Goal: Task Accomplishment & Management: Manage account settings

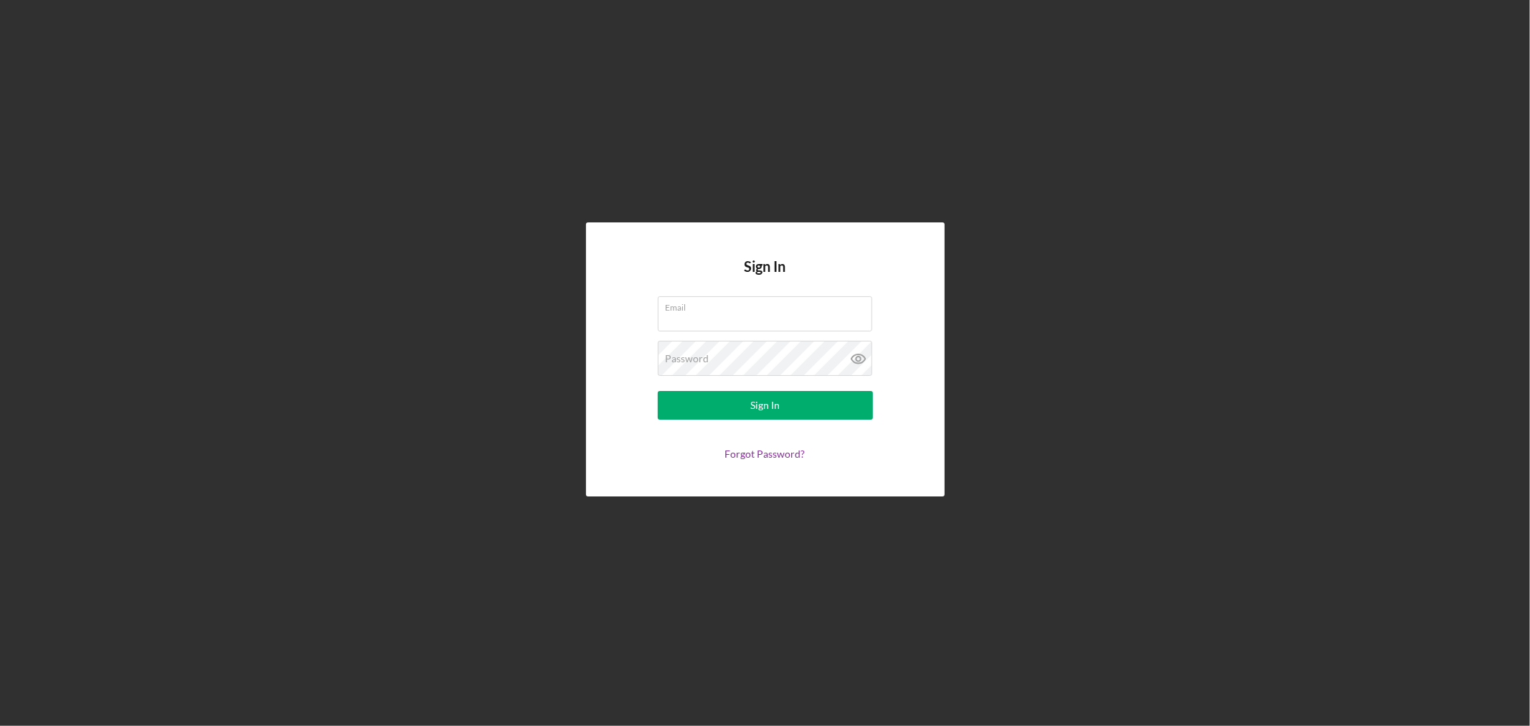
type input "[PERSON_NAME][EMAIL_ADDRESS][DOMAIN_NAME]"
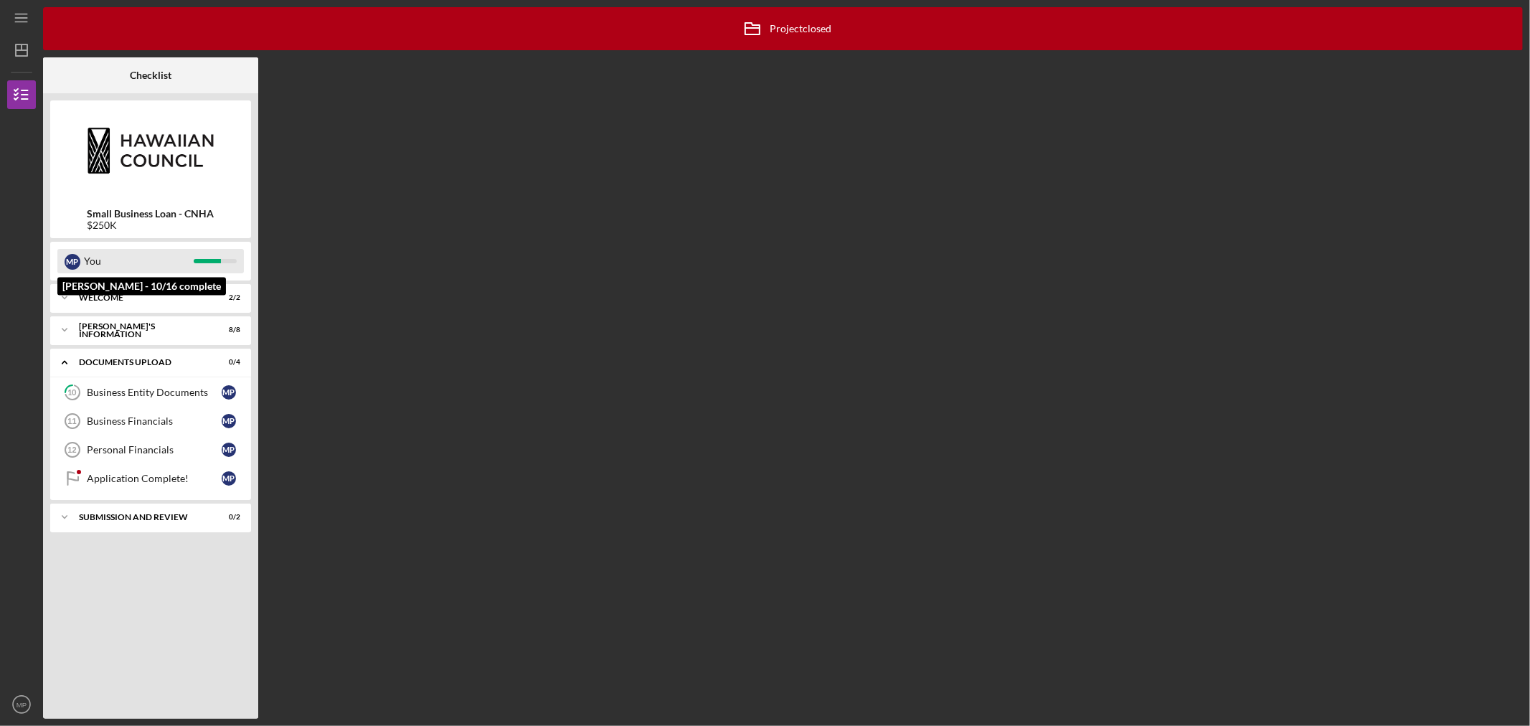
click at [166, 262] on div "You" at bounding box center [139, 261] width 110 height 24
click at [801, 58] on div "Icon/Archived Project closed Icon/Info Checklist Small Business Loan - CNHA $25…" at bounding box center [783, 363] width 1480 height 712
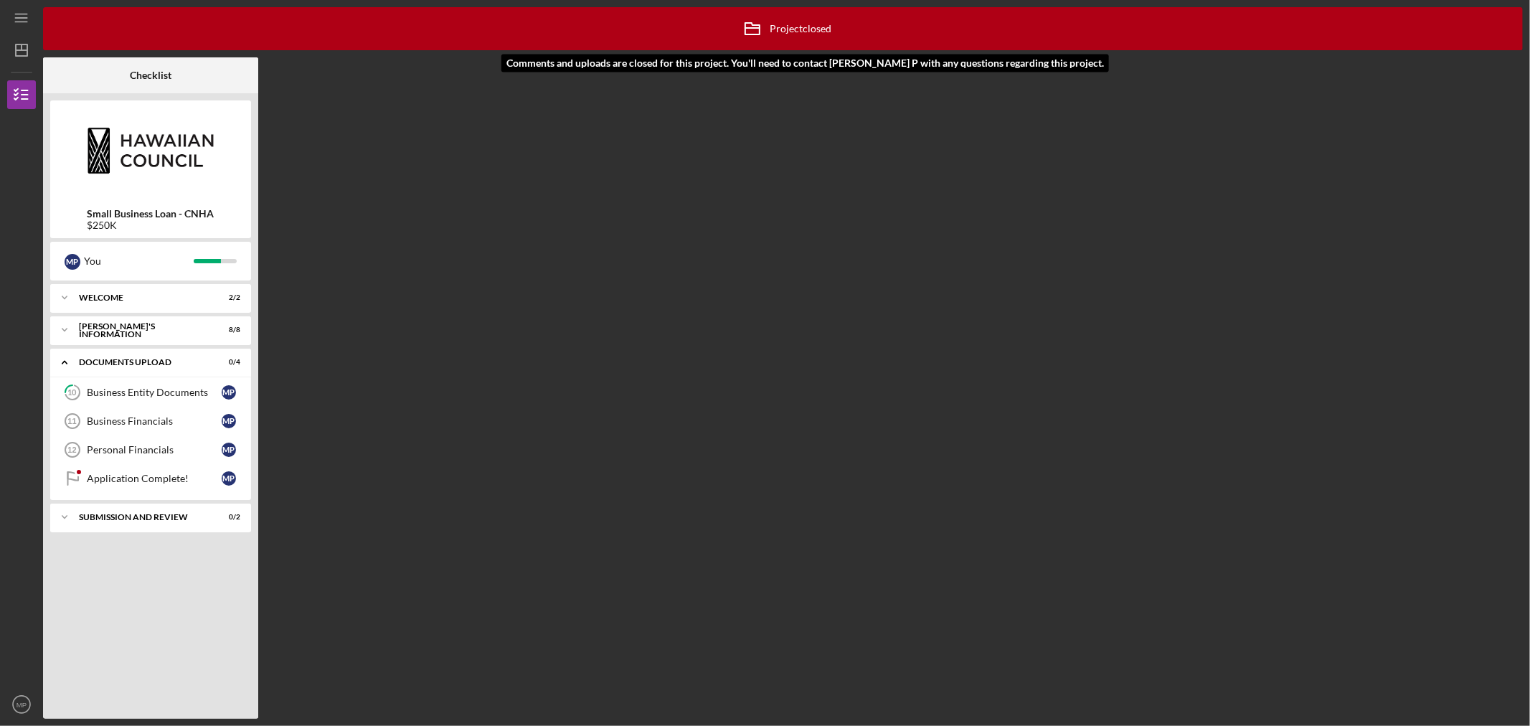
click at [800, 37] on div "Icon/Archived Project closed Icon/Info" at bounding box center [784, 29] width 98 height 36
click at [149, 522] on div "Icon/Expander SUBMISSION AND REVIEW 0 / 2" at bounding box center [150, 517] width 201 height 29
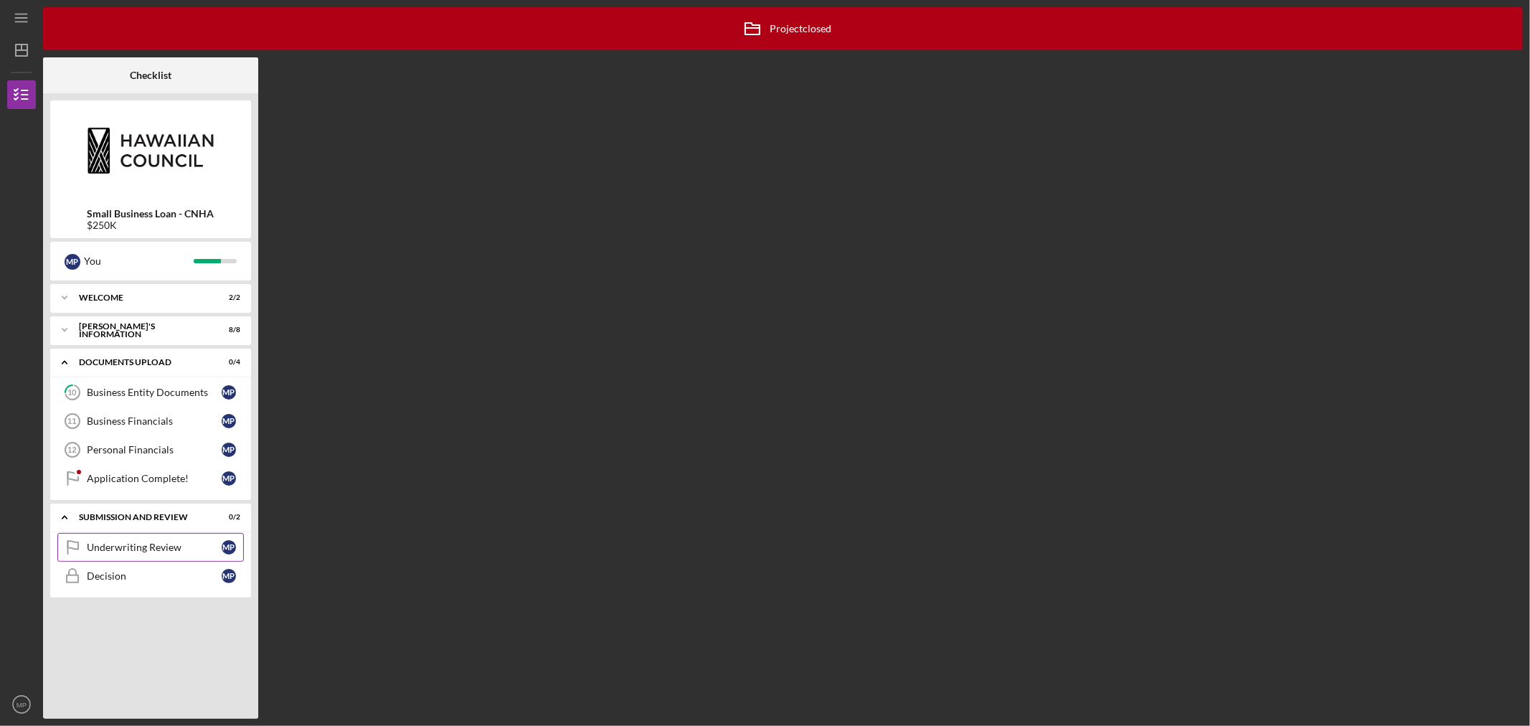
click at [139, 550] on div "Underwriting Review" at bounding box center [154, 547] width 135 height 11
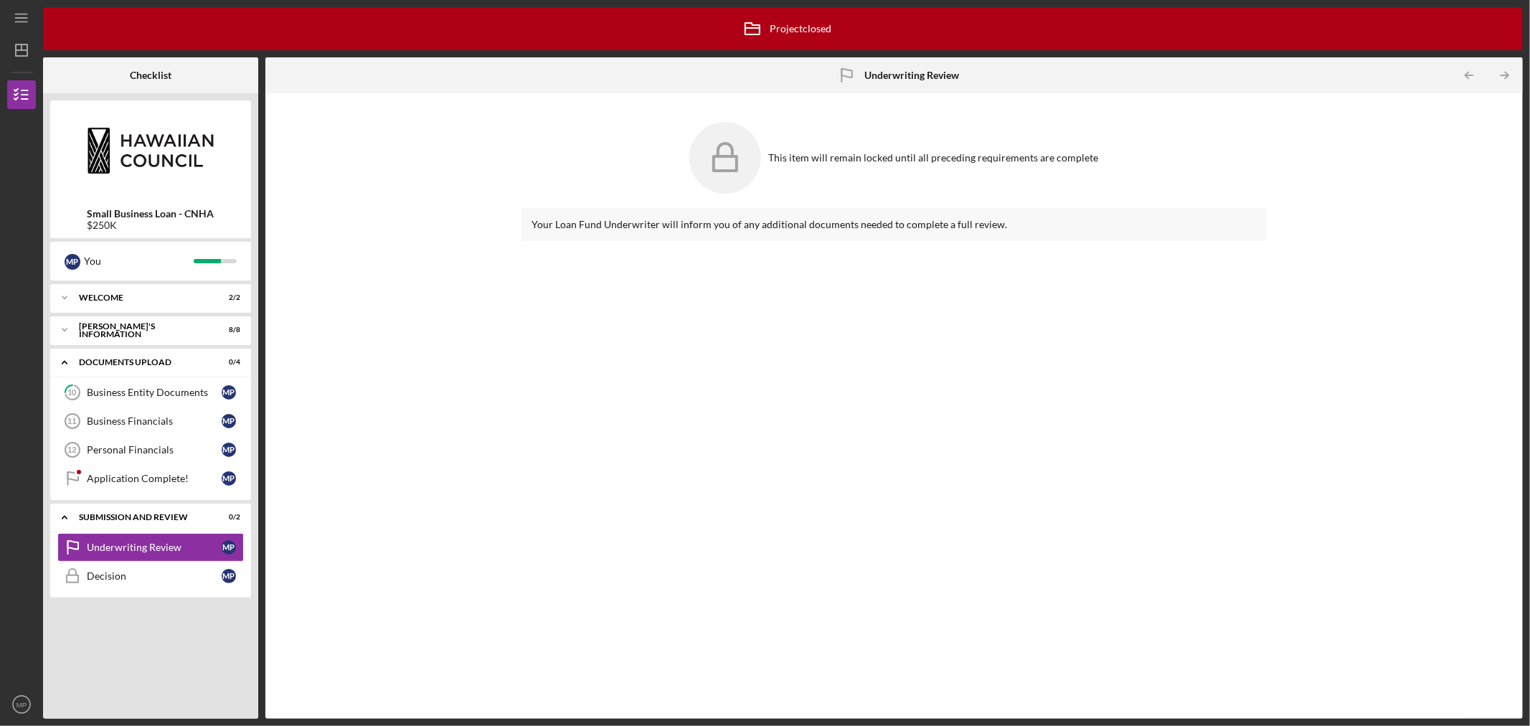
click at [677, 224] on div "Your Loan Fund Underwriter will inform you of any additional documents needed t…" at bounding box center [894, 224] width 725 height 11
click at [119, 574] on div "Decision" at bounding box center [154, 575] width 135 height 11
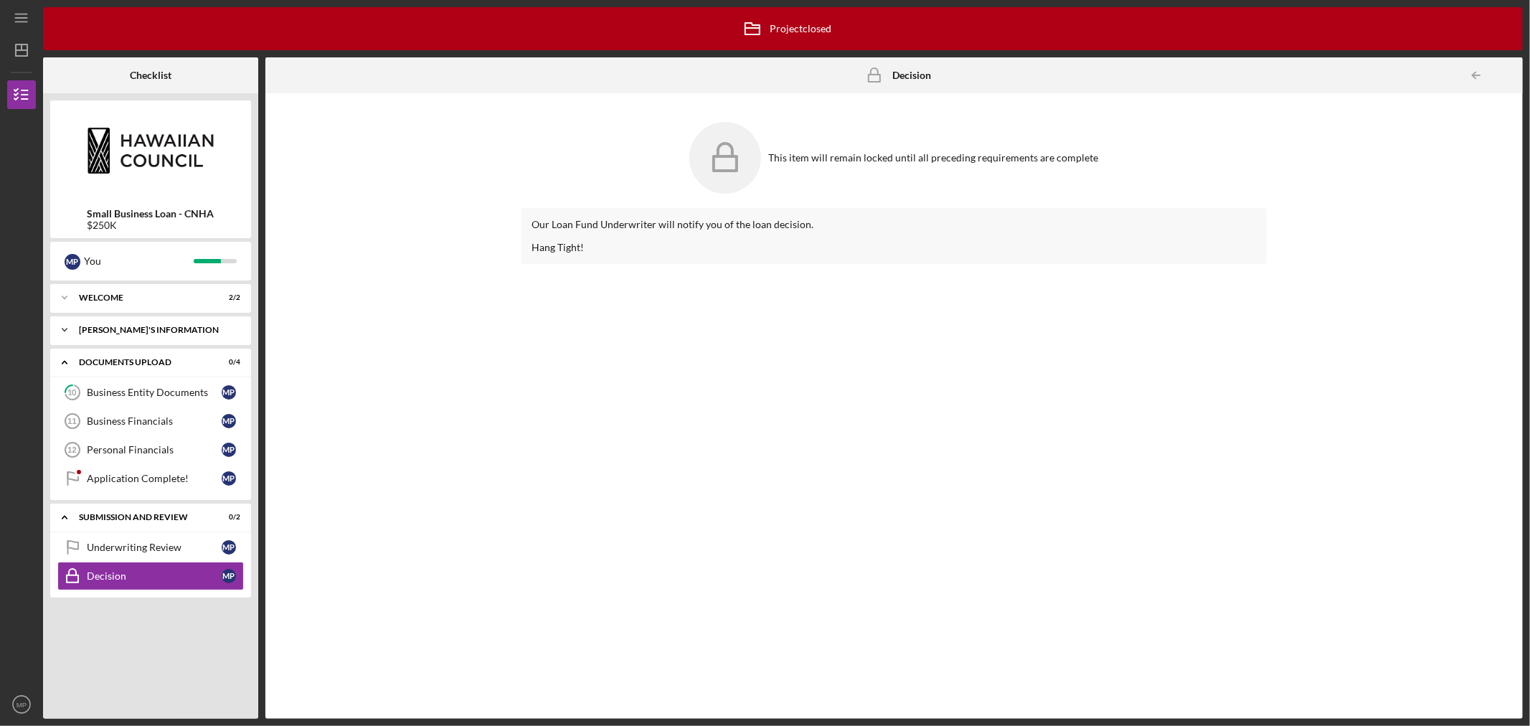
click at [105, 327] on div "[PERSON_NAME]'S INFORMATION" at bounding box center [156, 330] width 154 height 9
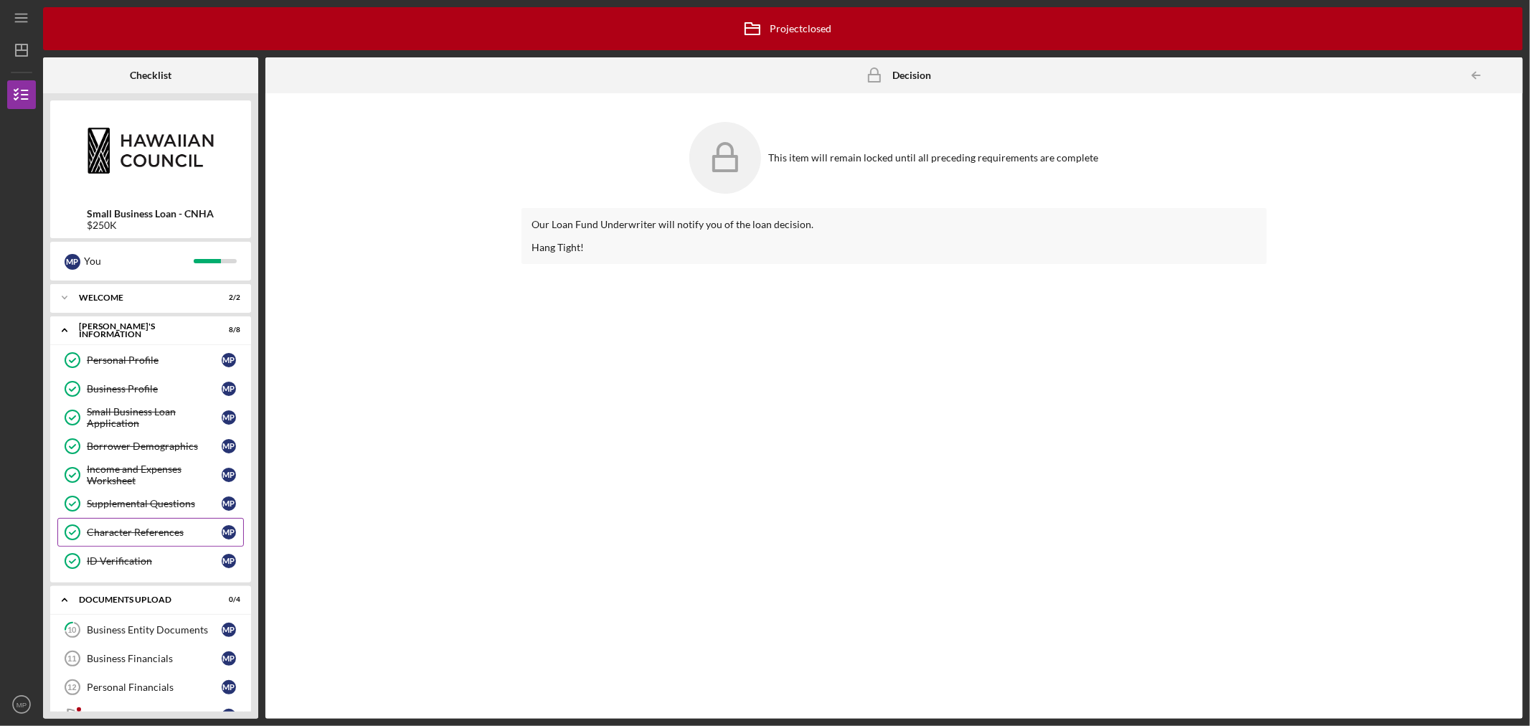
scroll to position [133, 0]
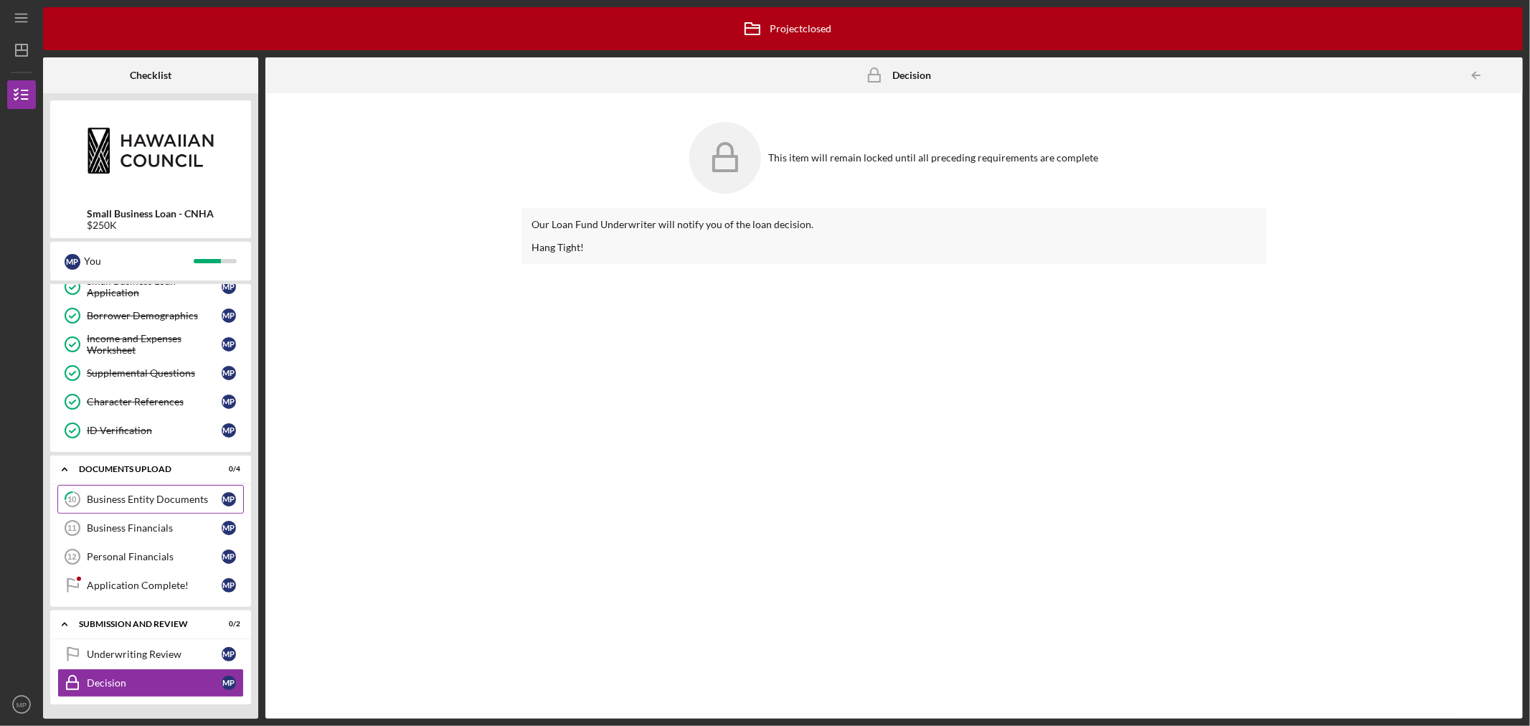
click at [144, 501] on div "Business Entity Documents" at bounding box center [154, 499] width 135 height 11
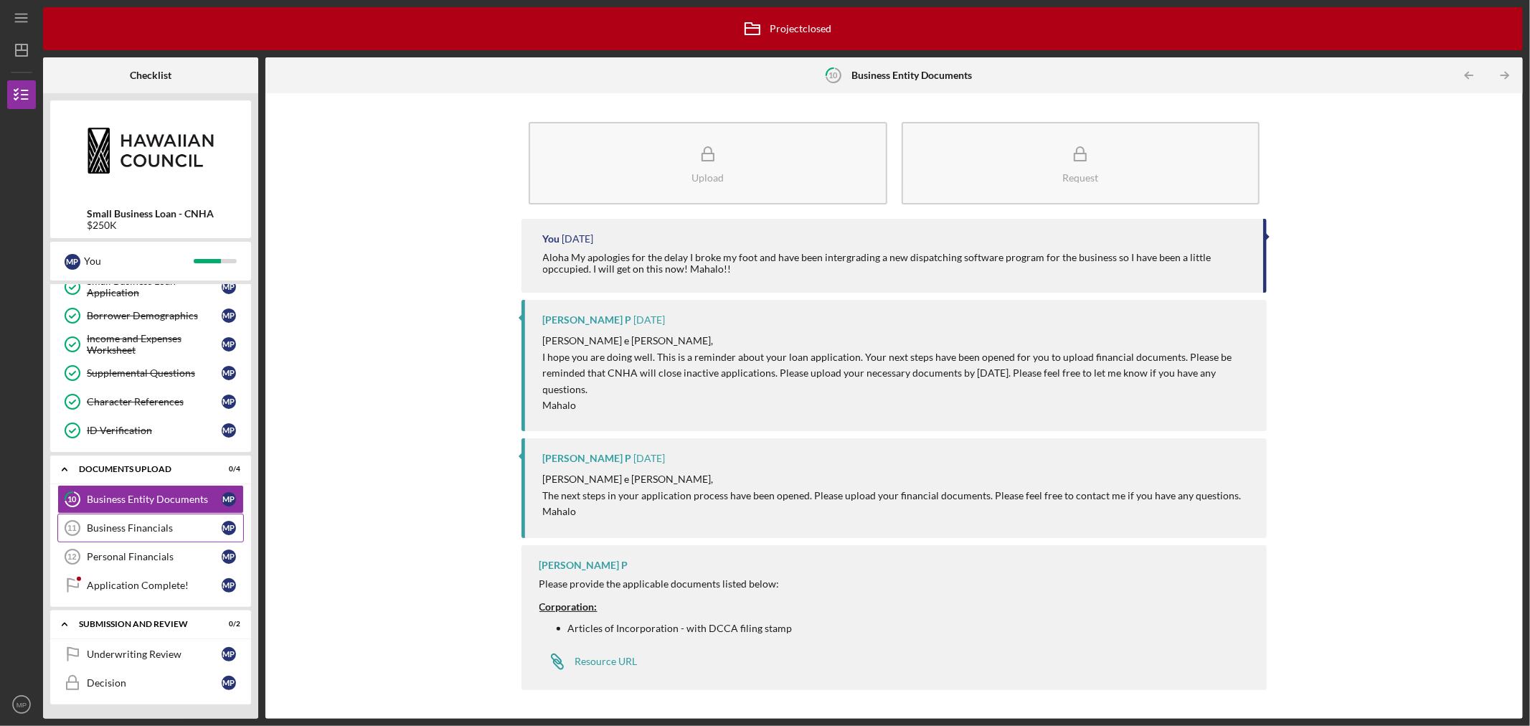
click at [131, 527] on div "Business Financials" at bounding box center [154, 527] width 135 height 11
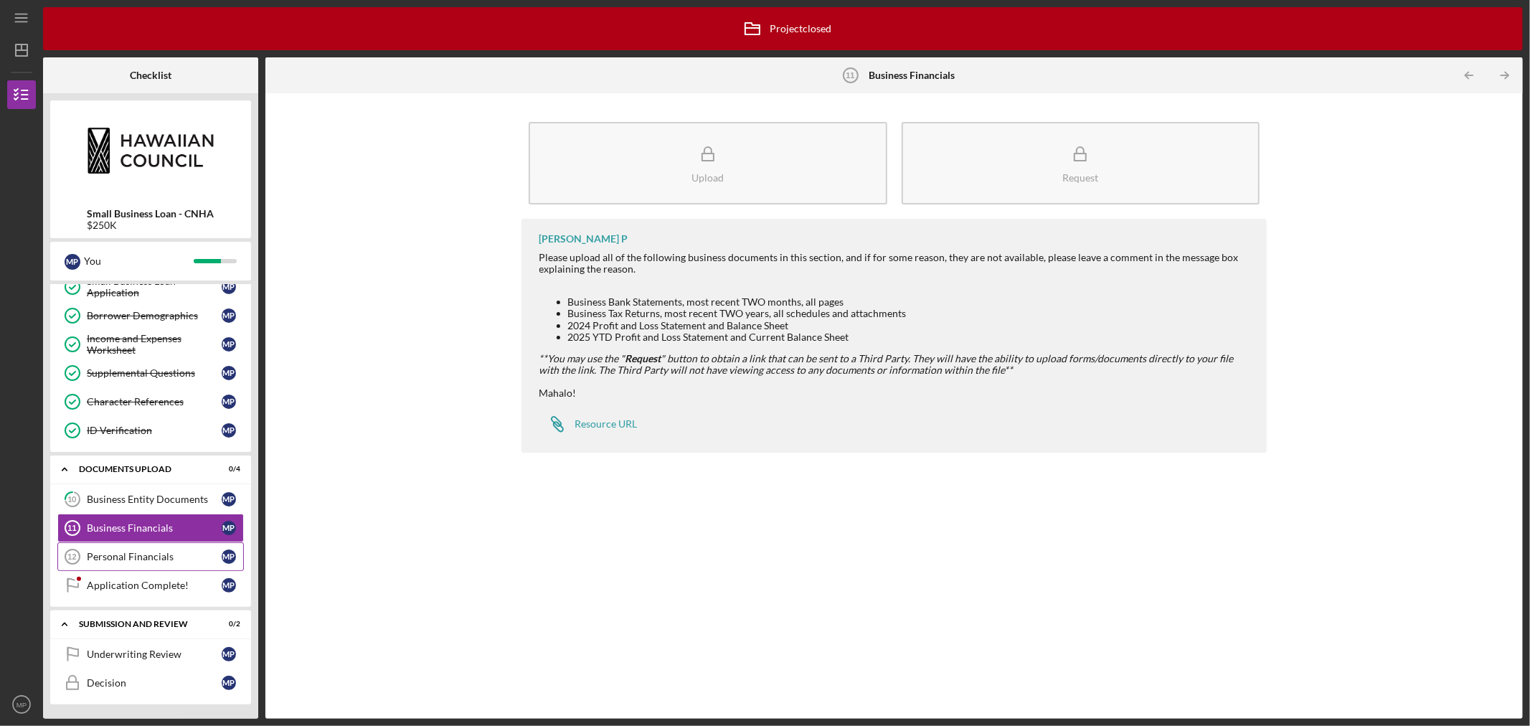
click at [124, 551] on div "Personal Financials" at bounding box center [154, 556] width 135 height 11
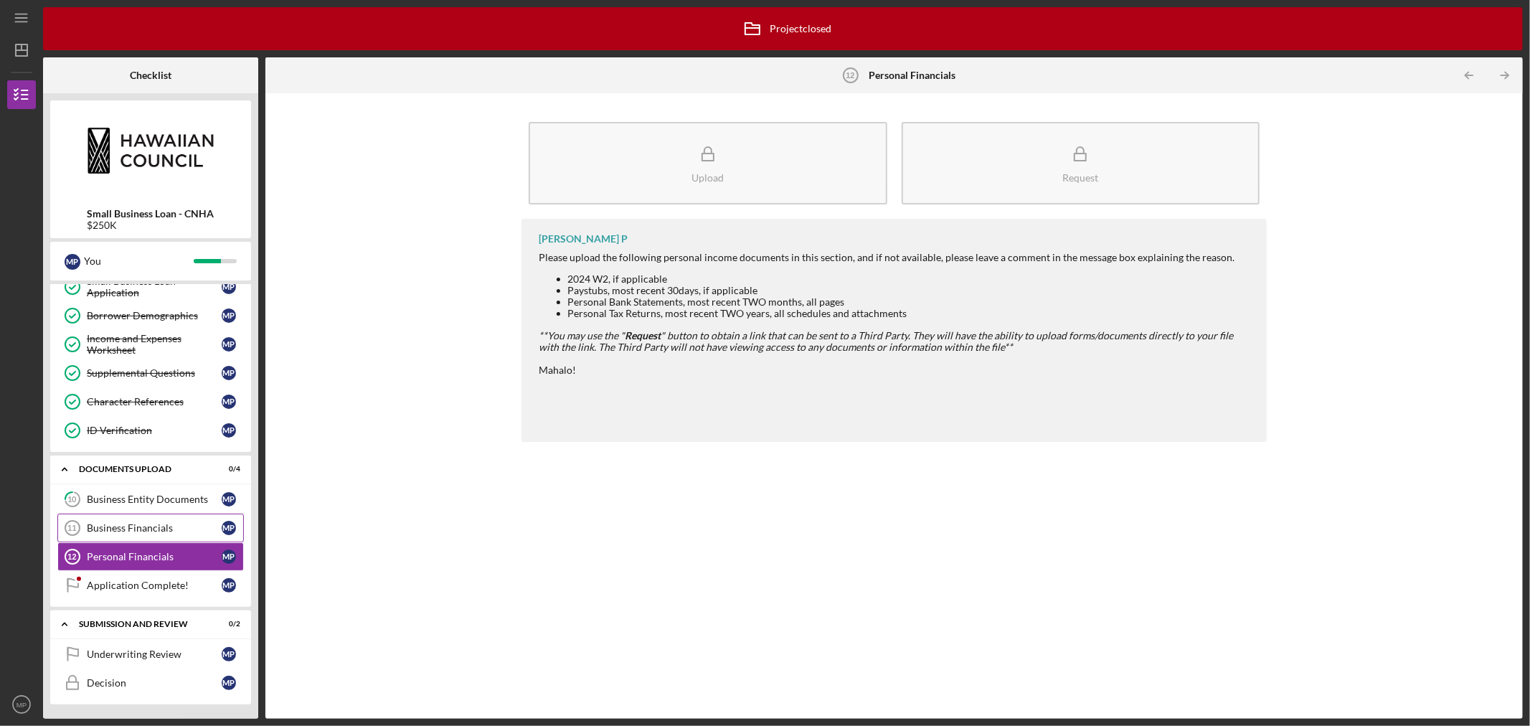
click at [129, 527] on div "Business Financials" at bounding box center [154, 527] width 135 height 11
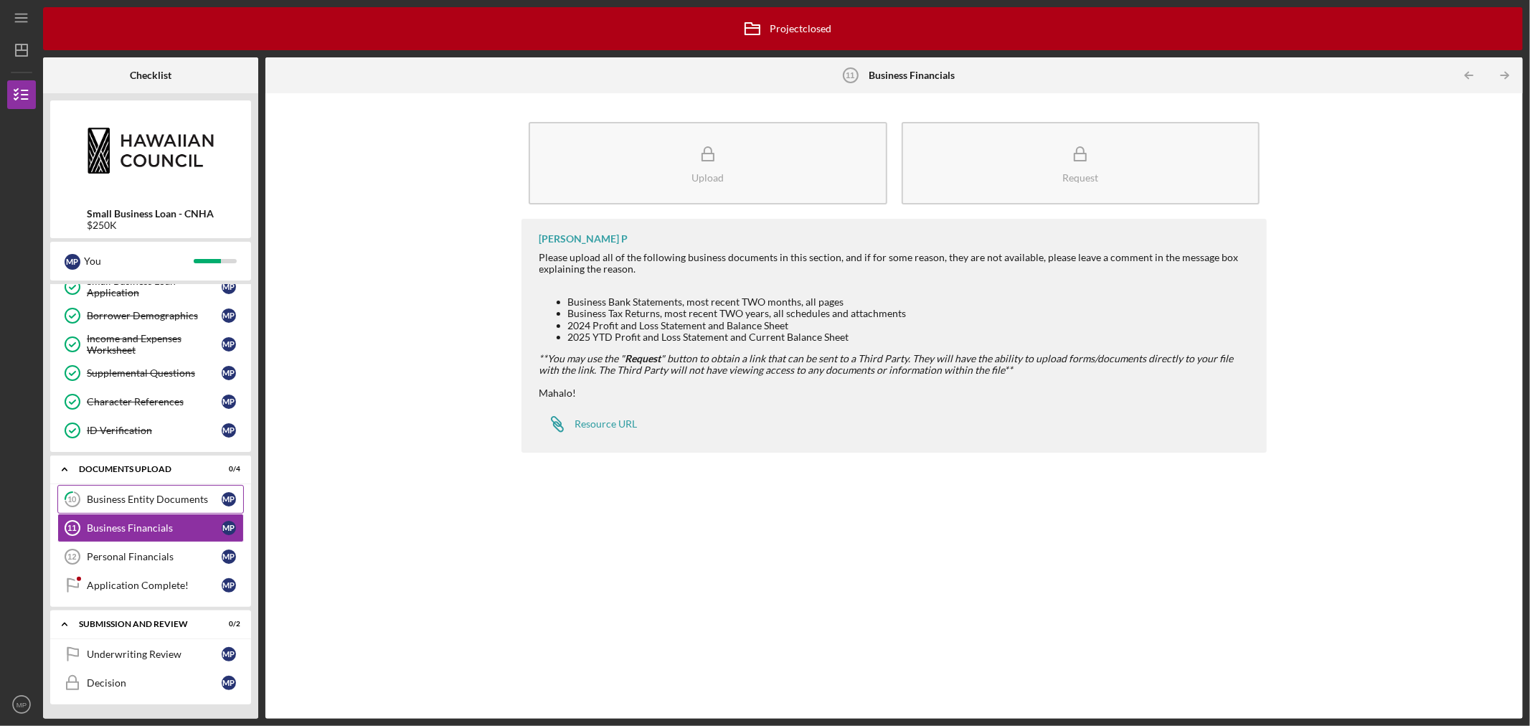
click at [129, 504] on div "Business Entity Documents" at bounding box center [154, 499] width 135 height 11
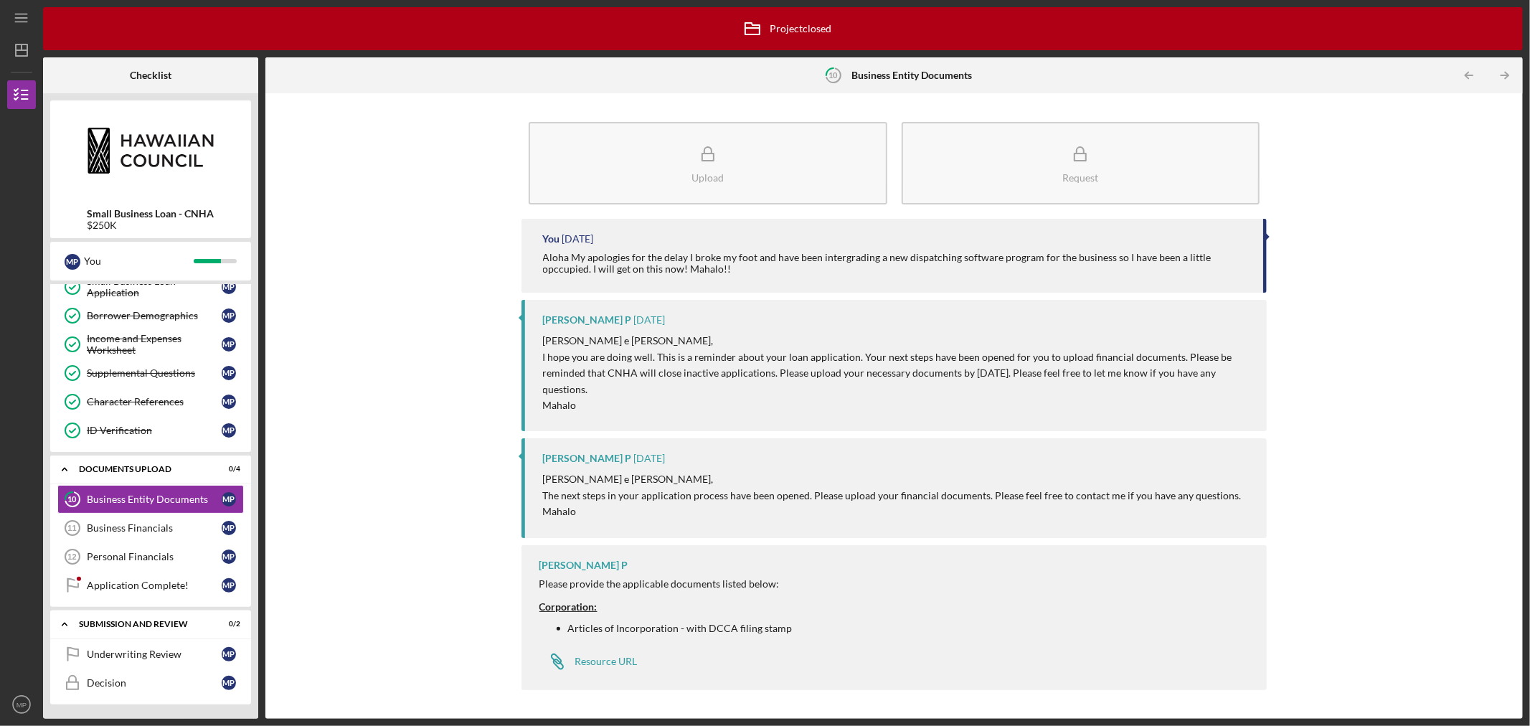
click at [729, 268] on div "Aloha My apologies for the delay I broke my foot and have been intergrading a n…" at bounding box center [896, 263] width 707 height 23
click at [632, 273] on div "Aloha My apologies for the delay I broke my foot and have been intergrading a n…" at bounding box center [896, 263] width 707 height 23
drag, startPoint x: 1261, startPoint y: 260, endPoint x: 1265, endPoint y: 328, distance: 67.5
click at [1265, 328] on div "You [DATE] Aloha My apologies for the delay I broke my foot and have been inter…" at bounding box center [895, 458] width 746 height 479
click at [1109, 390] on p "I hope you are doing well. This is a reminder about your loan application. Your…" at bounding box center [898, 373] width 710 height 48
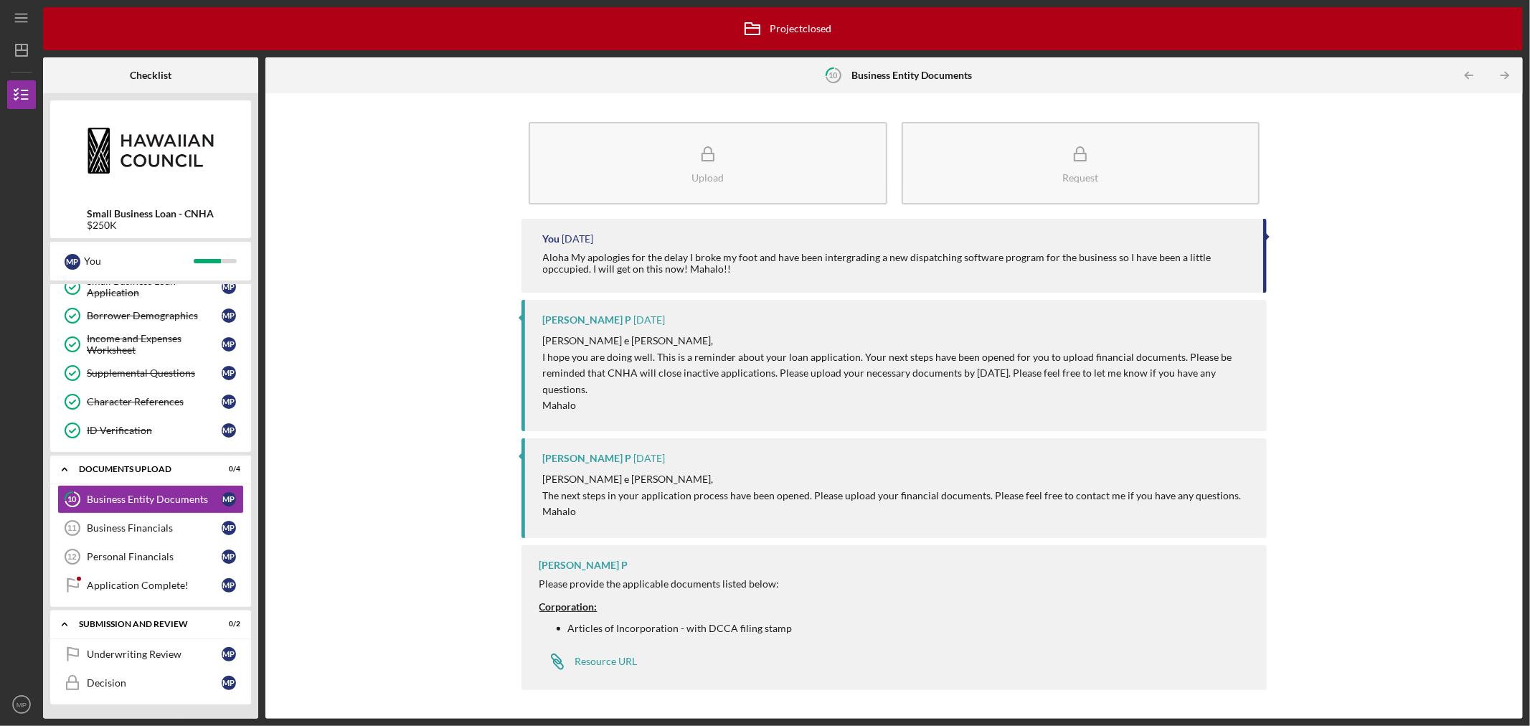
click at [634, 321] on time "[DATE]" at bounding box center [650, 319] width 32 height 11
click at [570, 319] on div "[PERSON_NAME] P" at bounding box center [587, 319] width 89 height 11
click at [569, 316] on div "[PERSON_NAME] P" at bounding box center [587, 319] width 89 height 11
click at [604, 336] on div "[PERSON_NAME] P [DATE] [PERSON_NAME] e [PERSON_NAME], I hope you are doing well…" at bounding box center [895, 365] width 746 height 131
click at [570, 456] on div "[PERSON_NAME] P" at bounding box center [587, 458] width 89 height 11
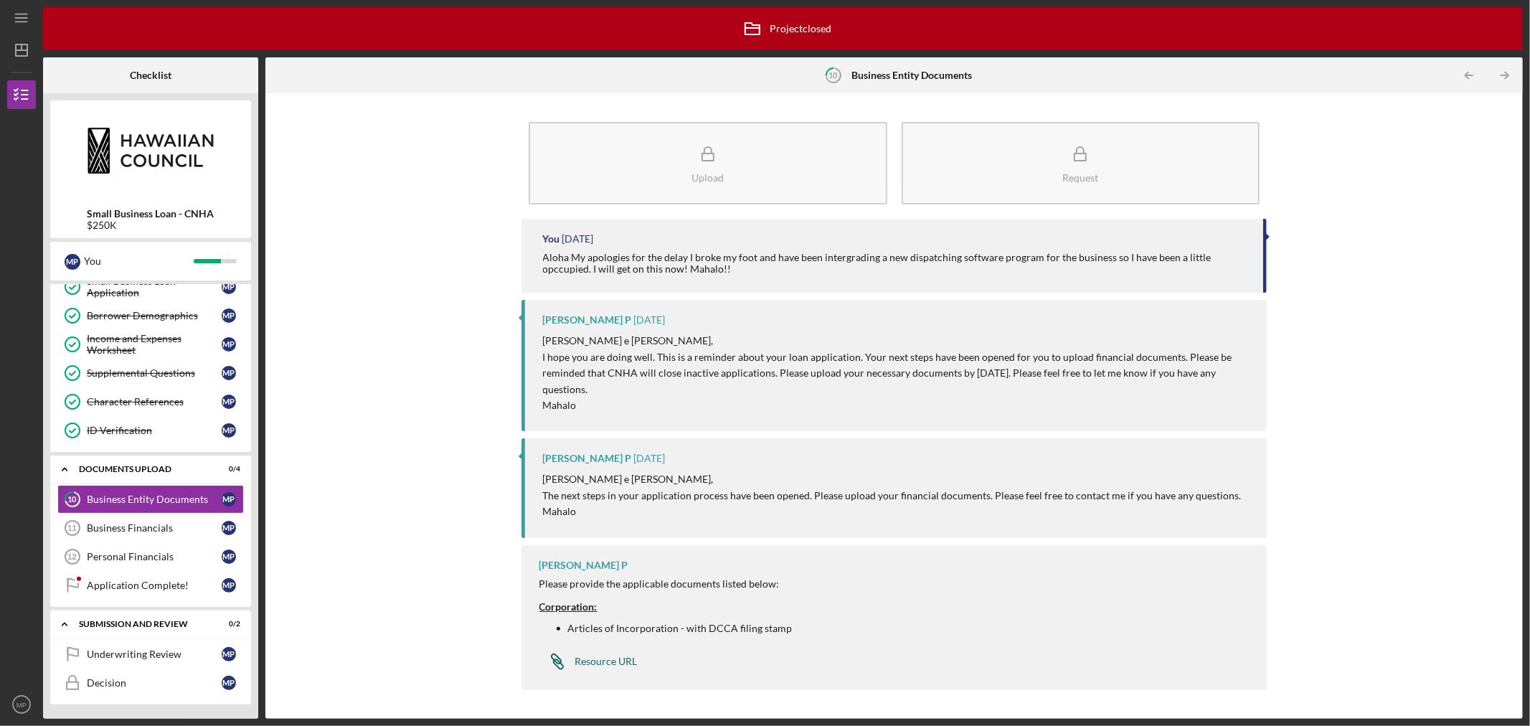
click at [591, 658] on div "Resource URL" at bounding box center [606, 661] width 62 height 11
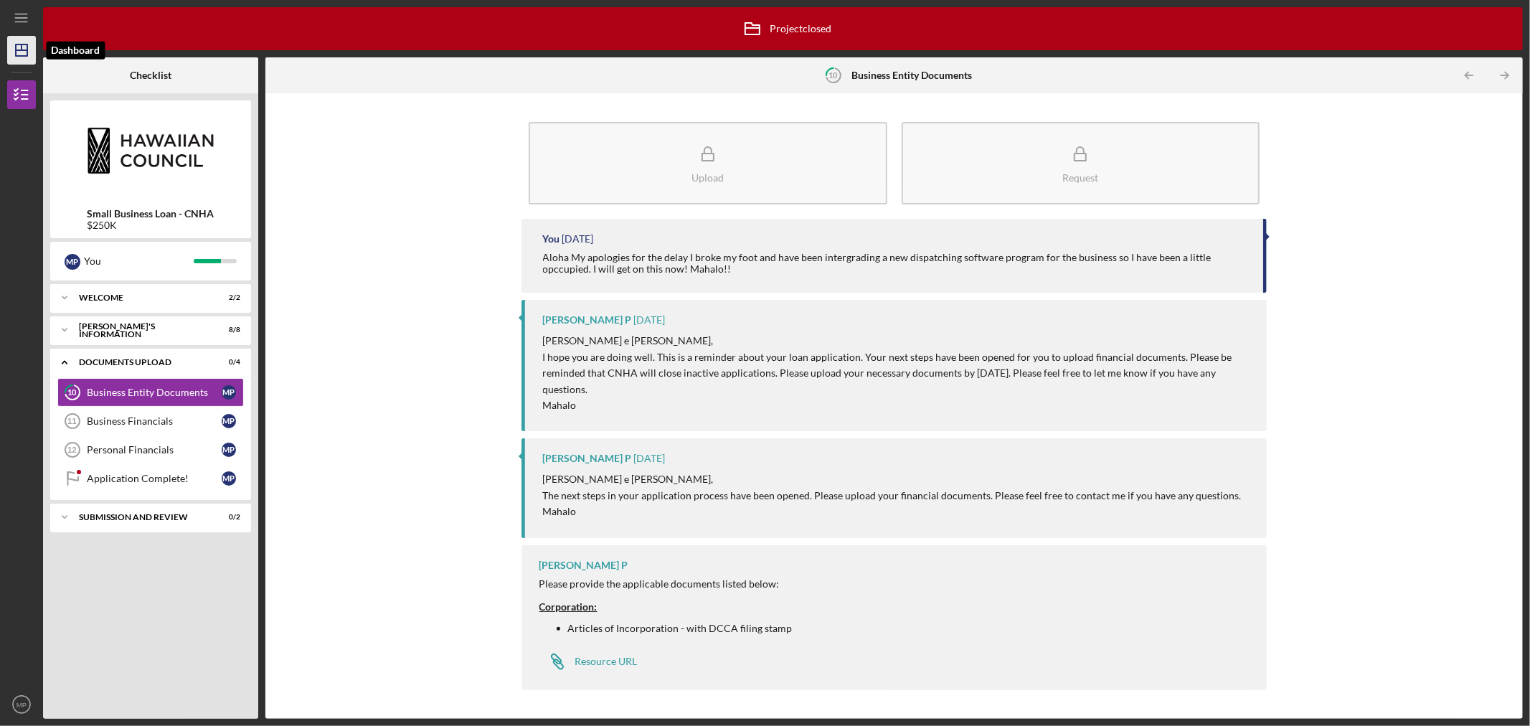
click at [18, 49] on icon "Icon/Dashboard" at bounding box center [22, 50] width 36 height 36
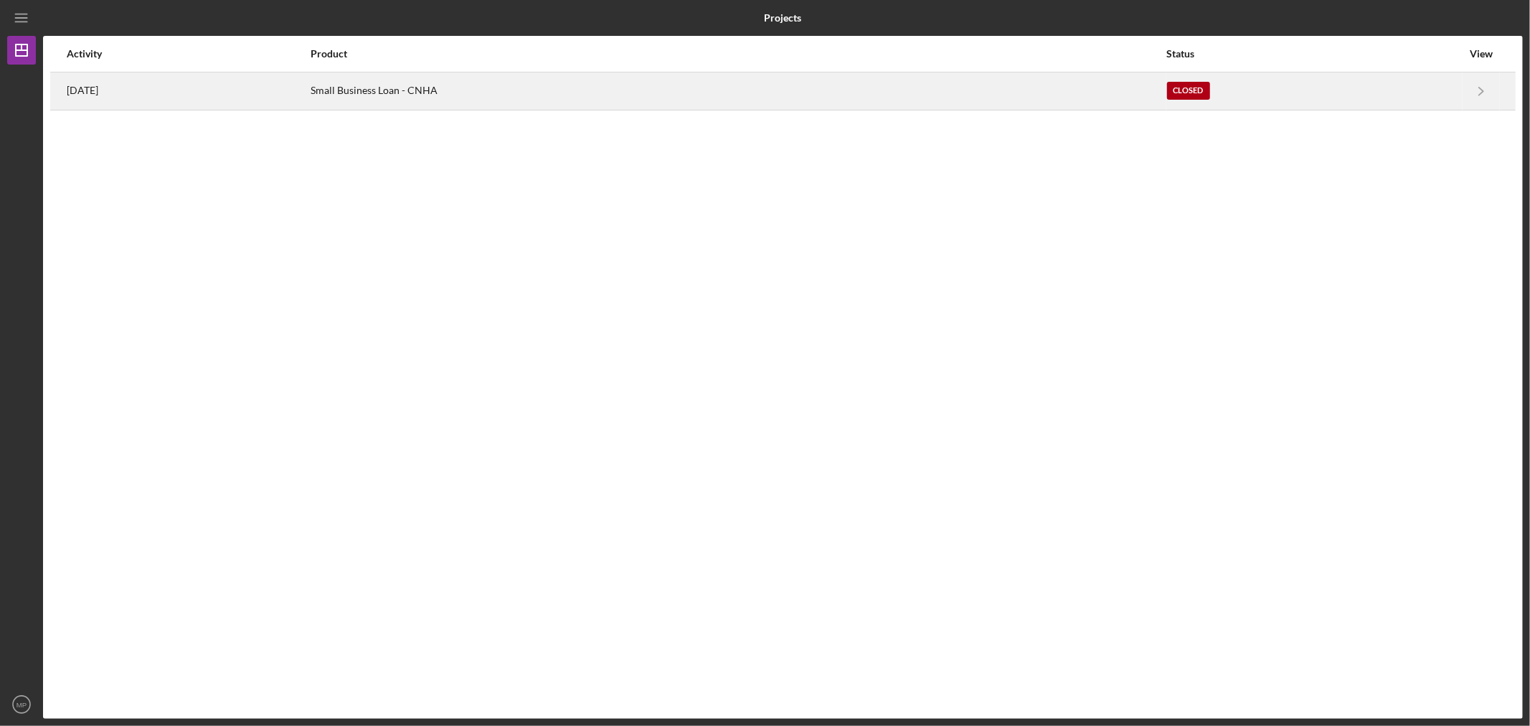
click at [509, 93] on div "Small Business Loan - CNHA" at bounding box center [738, 91] width 855 height 36
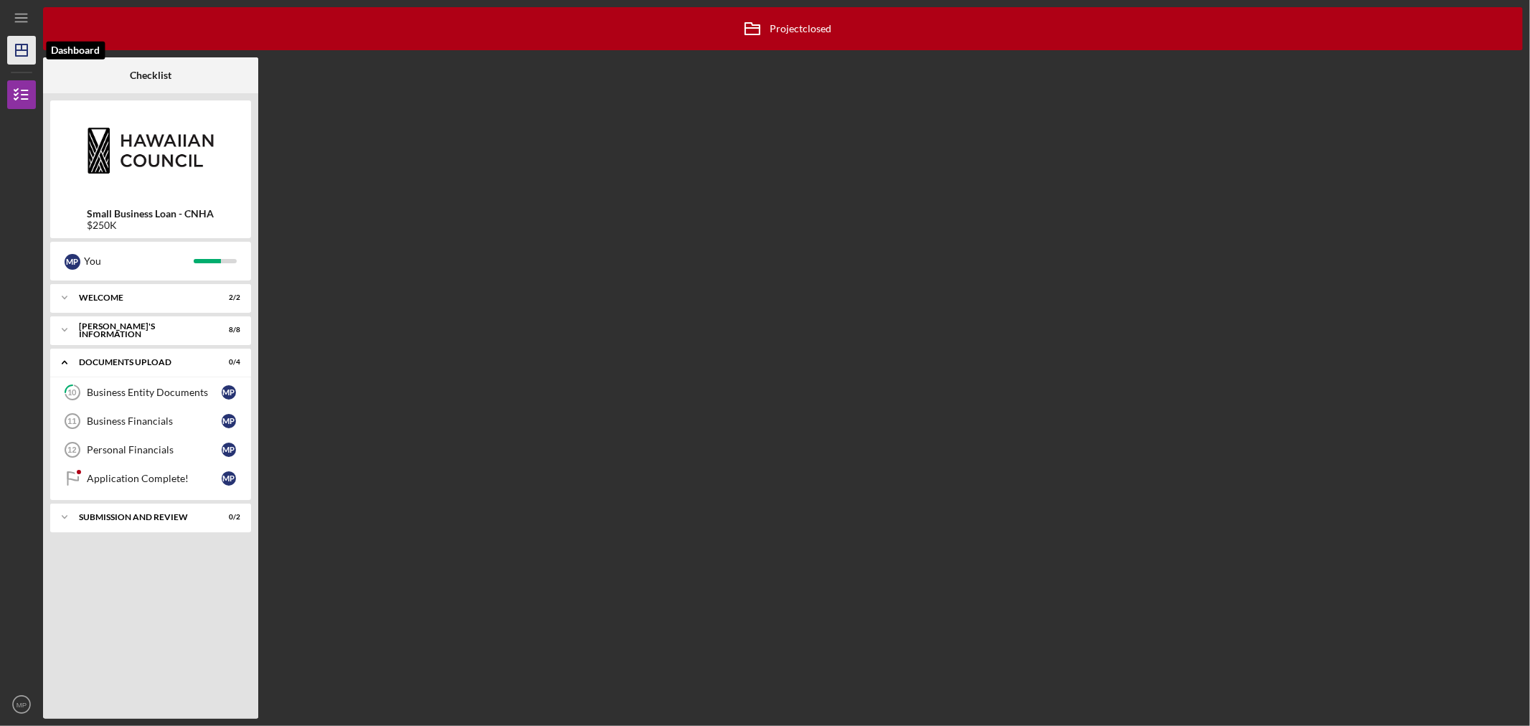
click at [20, 51] on icon "Icon/Dashboard" at bounding box center [22, 50] width 36 height 36
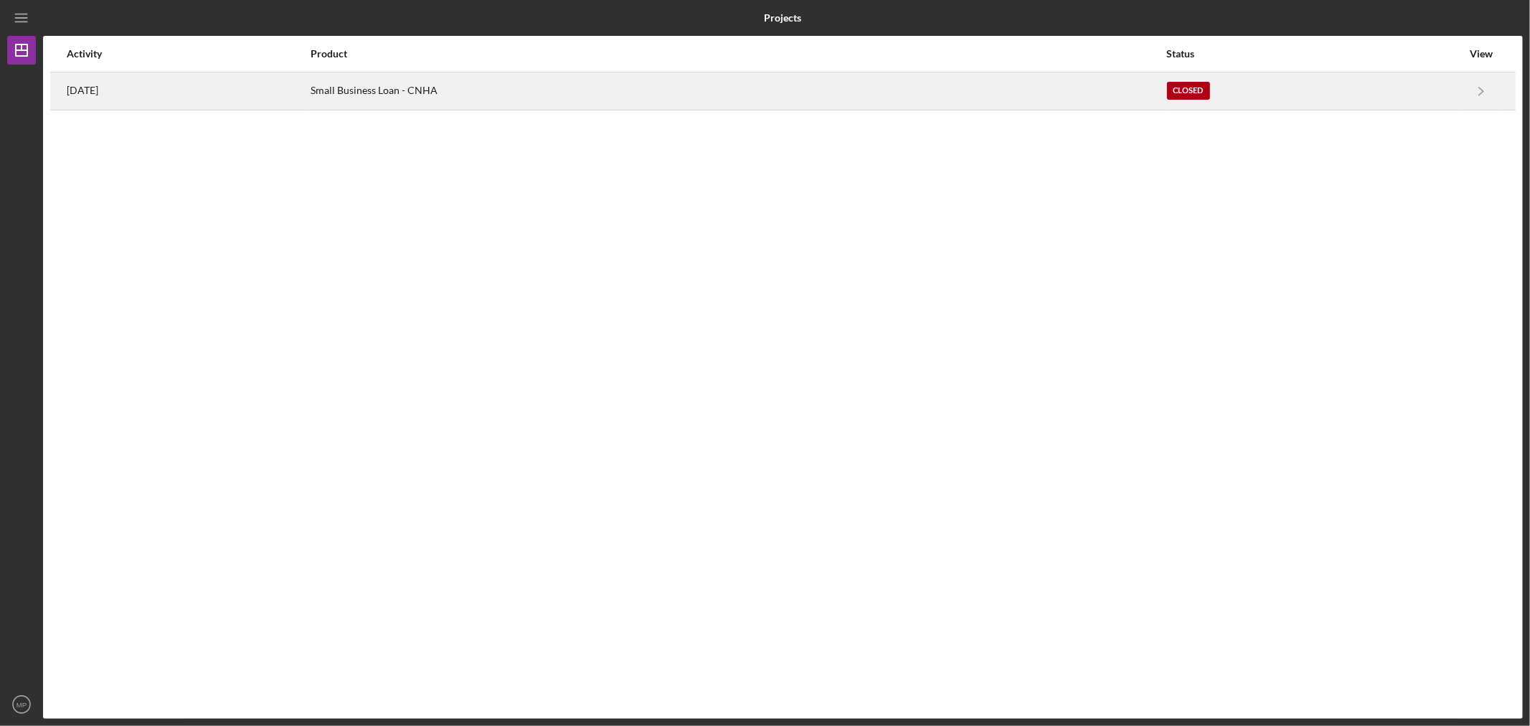
click at [1513, 91] on td at bounding box center [1508, 91] width 16 height 38
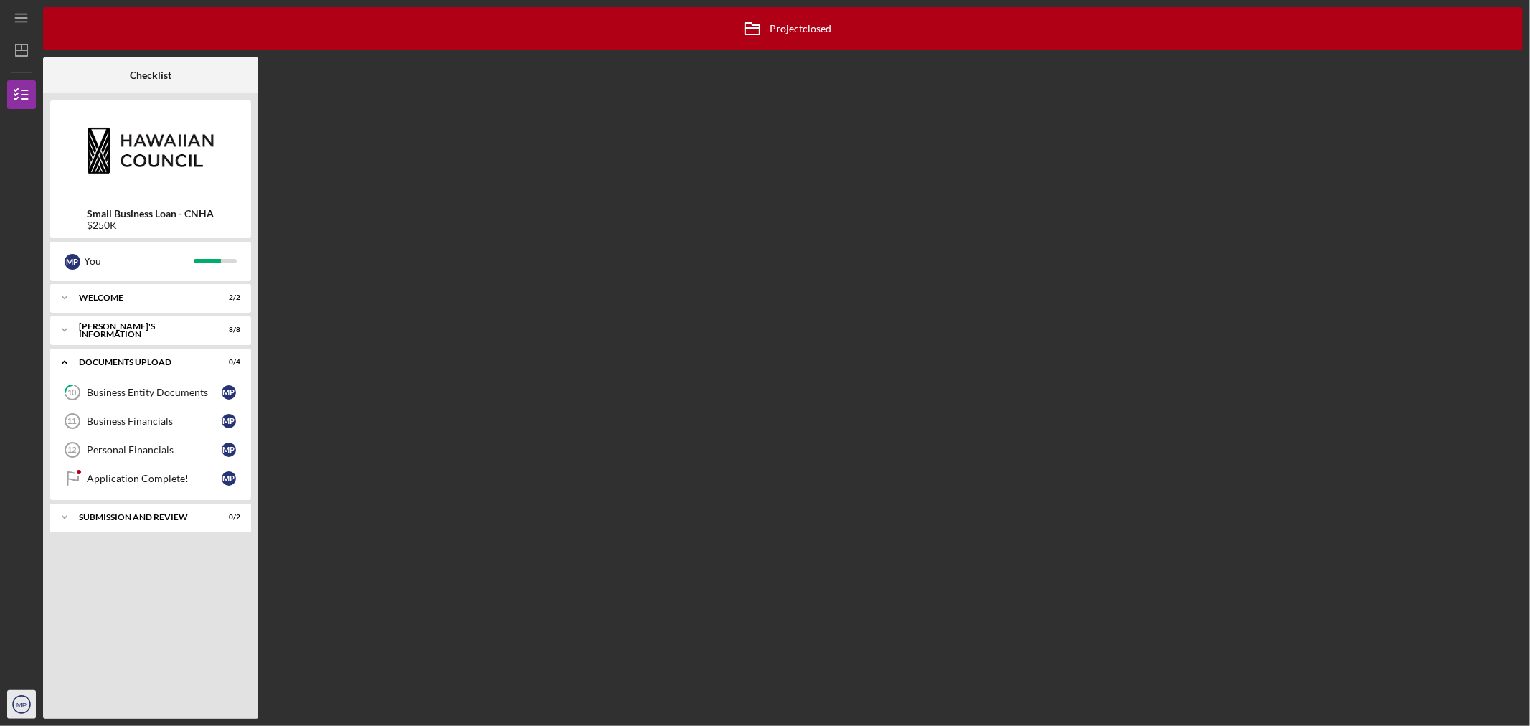
click at [13, 704] on icon "MP" at bounding box center [21, 705] width 29 height 36
click at [55, 647] on div "Account Settings" at bounding box center [87, 641] width 158 height 29
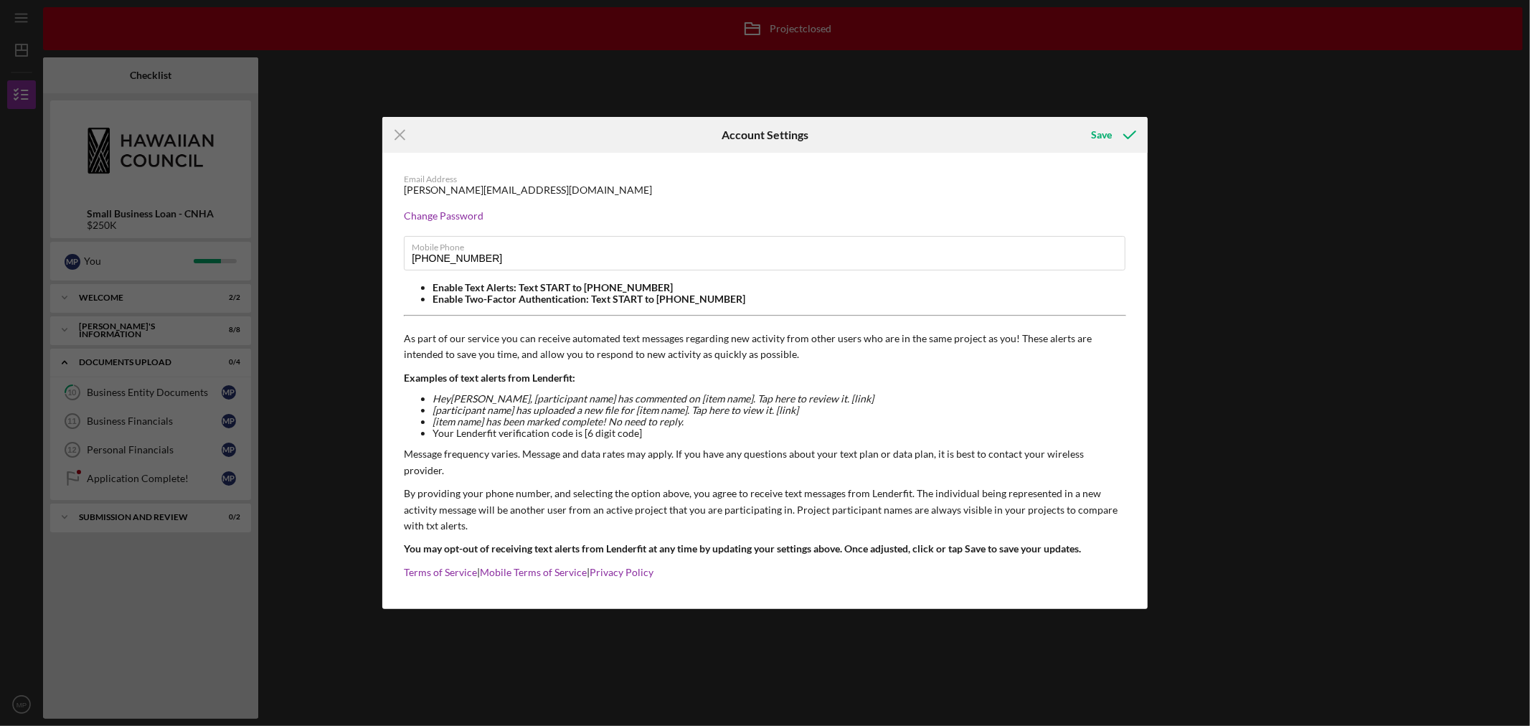
click at [738, 97] on div "Icon/Menu Close Account Settings Save Email Address MELISSA@IWHVAC.CO Change Pa…" at bounding box center [765, 363] width 1530 height 726
click at [390, 140] on icon "Icon/Menu Close" at bounding box center [400, 135] width 36 height 36
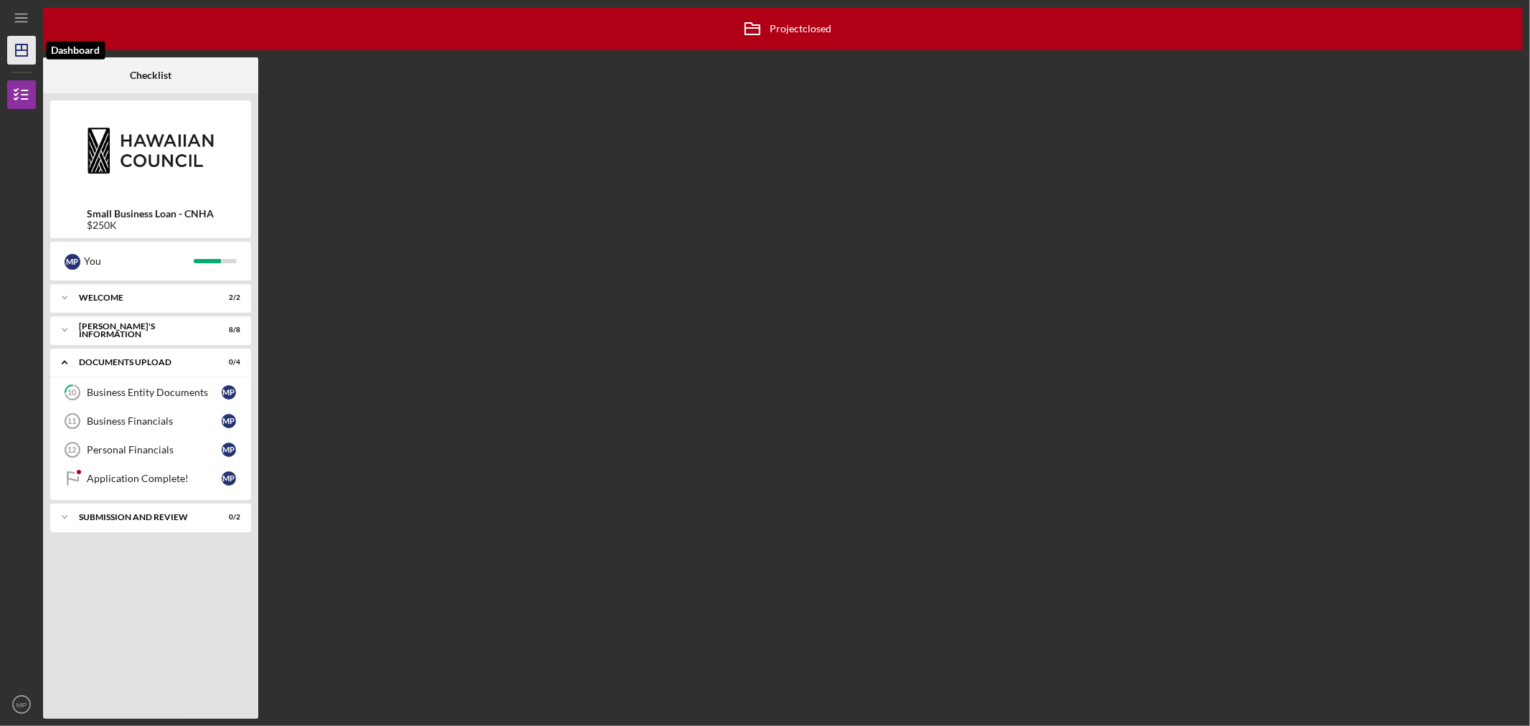
click at [17, 58] on icon "Icon/Dashboard" at bounding box center [22, 50] width 36 height 36
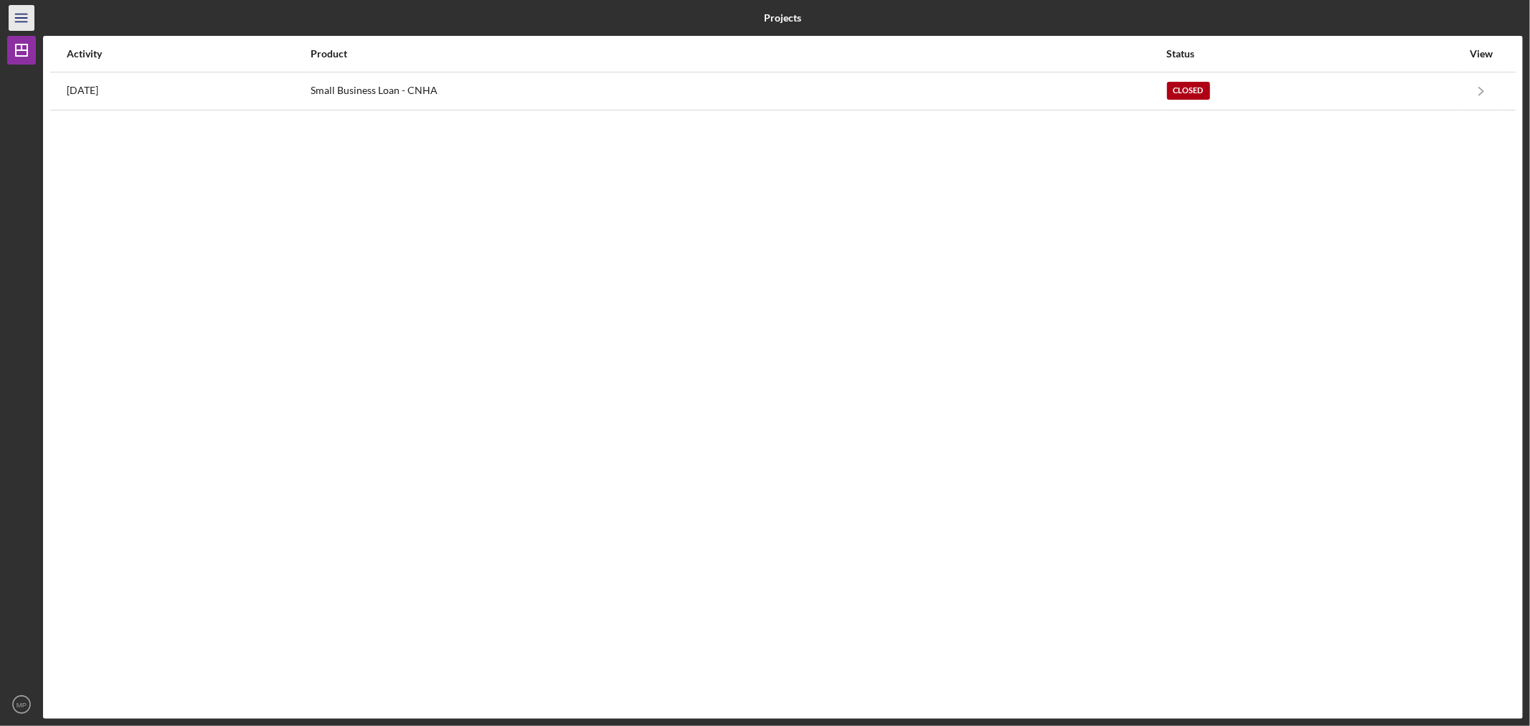
click at [18, 18] on line "button" at bounding box center [20, 18] width 11 height 0
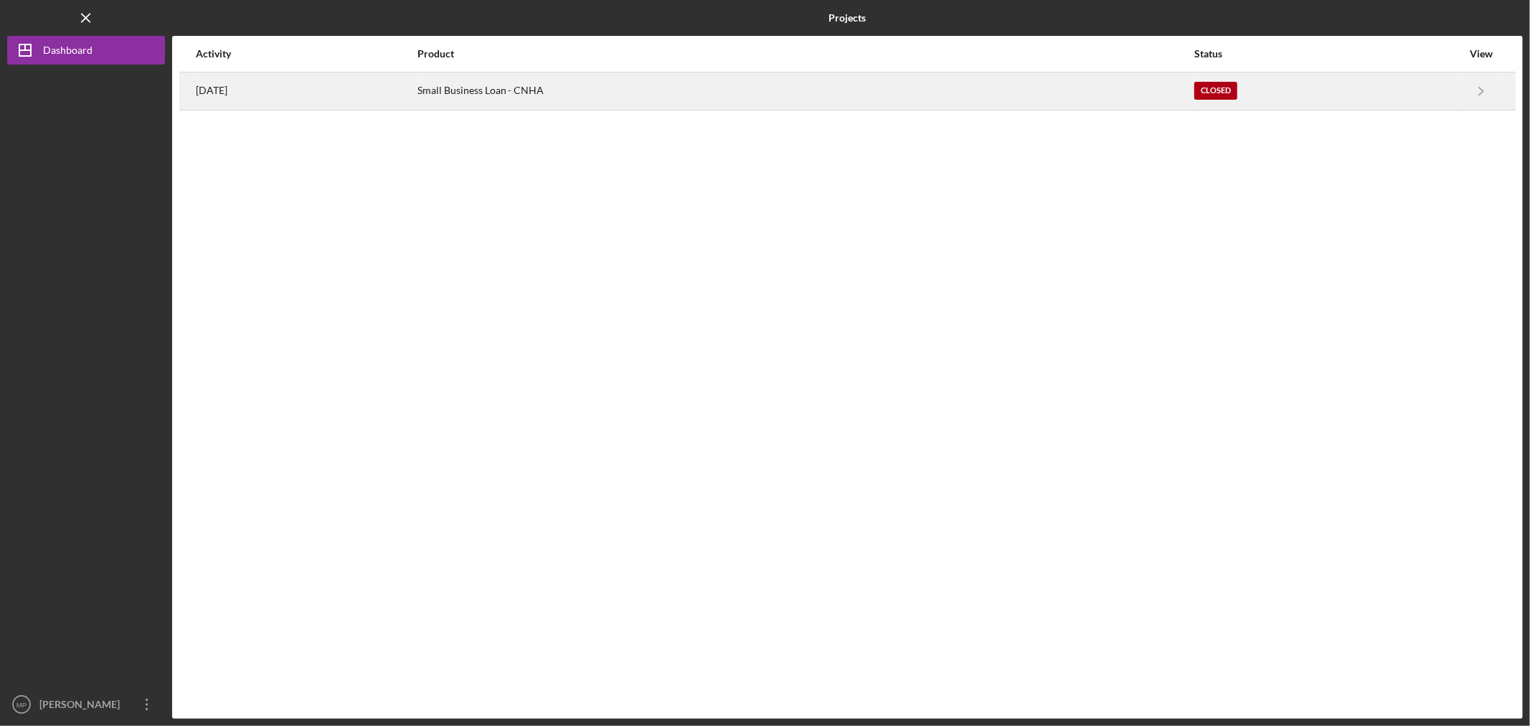
click at [575, 90] on div "Small Business Loan - CNHA" at bounding box center [806, 91] width 776 height 36
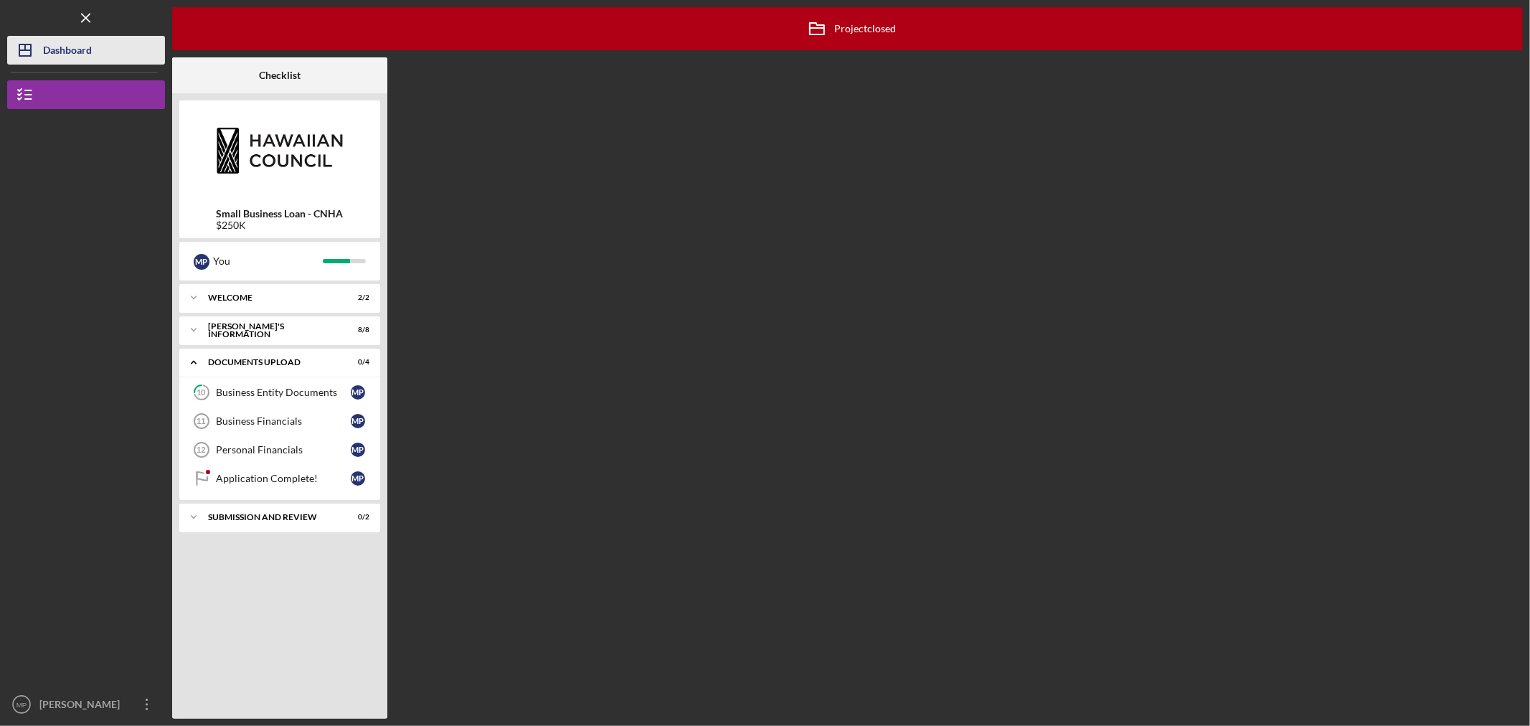
click at [62, 54] on div "Dashboard" at bounding box center [67, 52] width 49 height 32
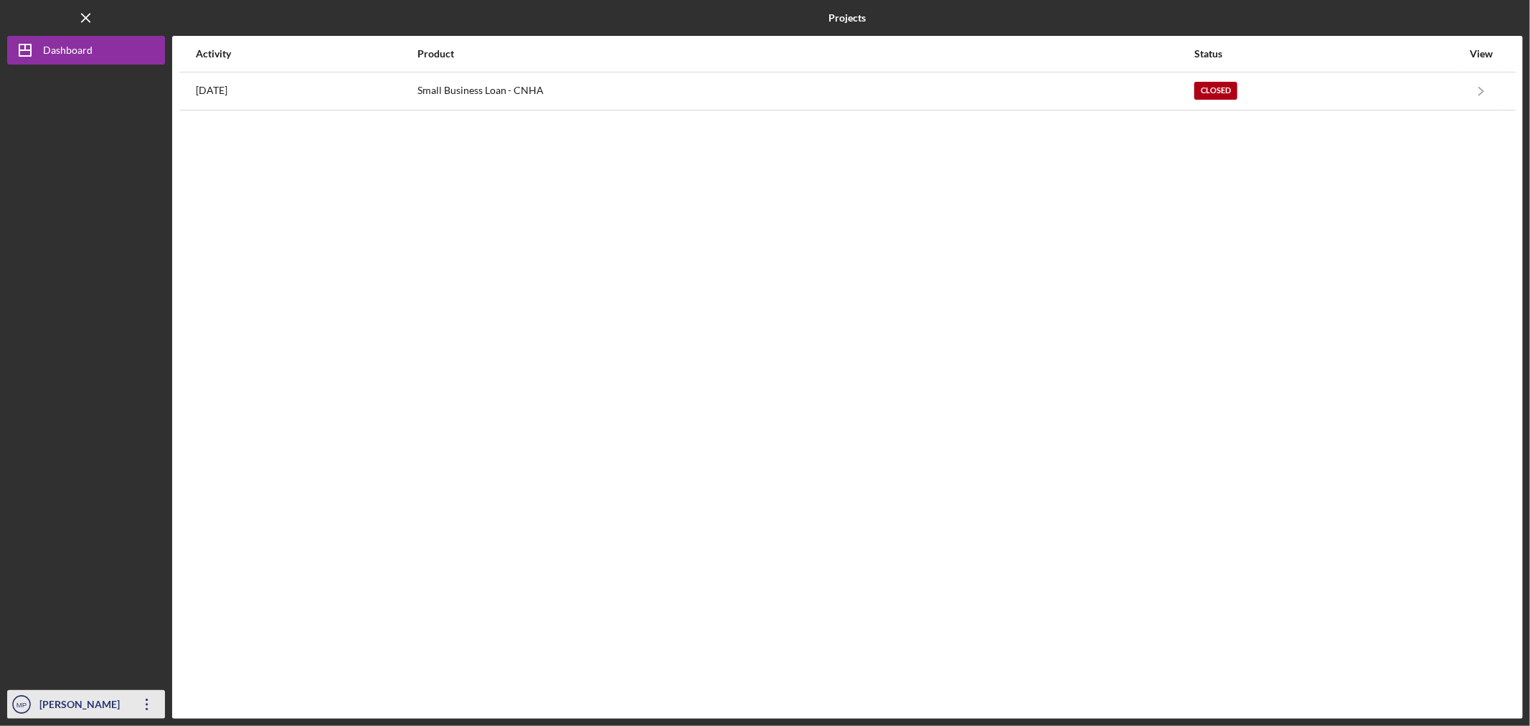
click at [147, 711] on icon "Icon/Overflow" at bounding box center [147, 705] width 36 height 36
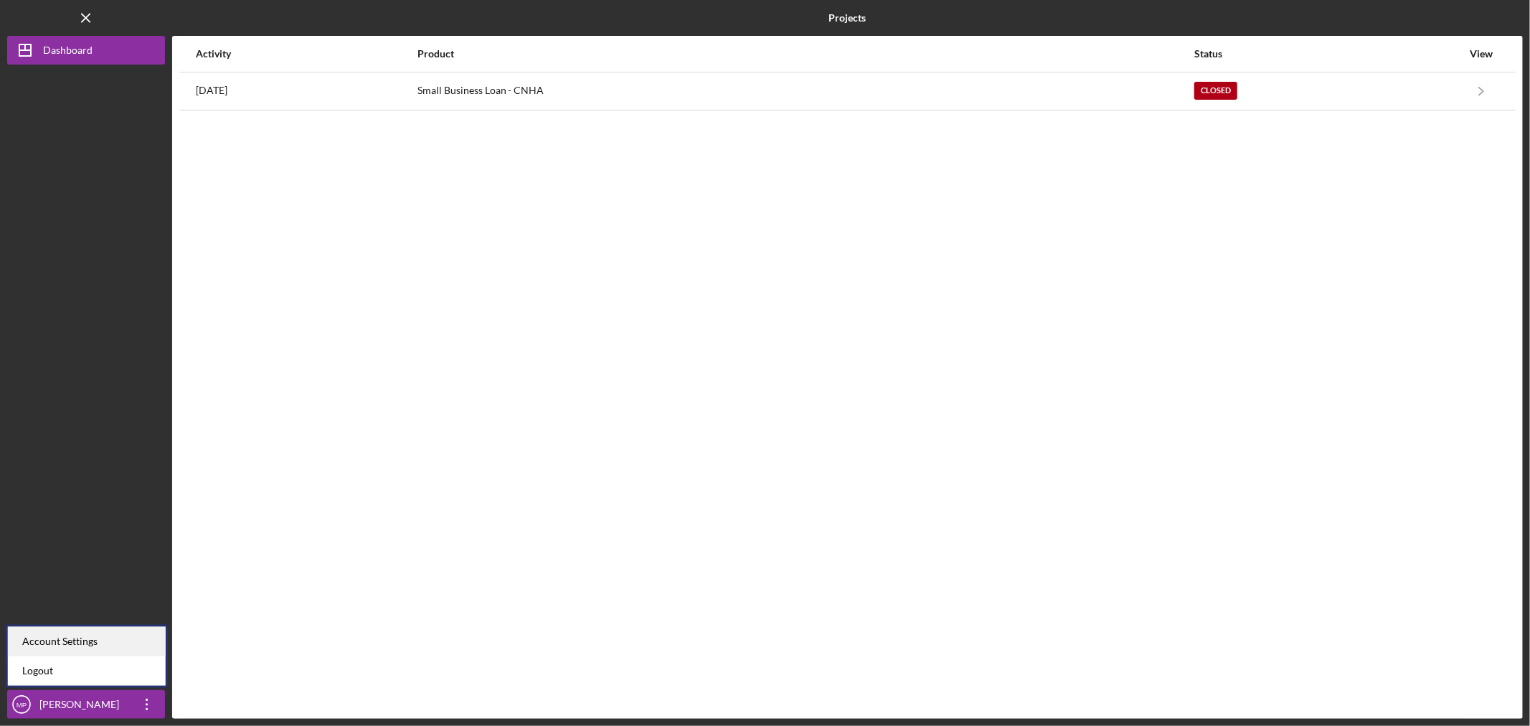
click at [108, 639] on div "Account Settings" at bounding box center [87, 641] width 158 height 29
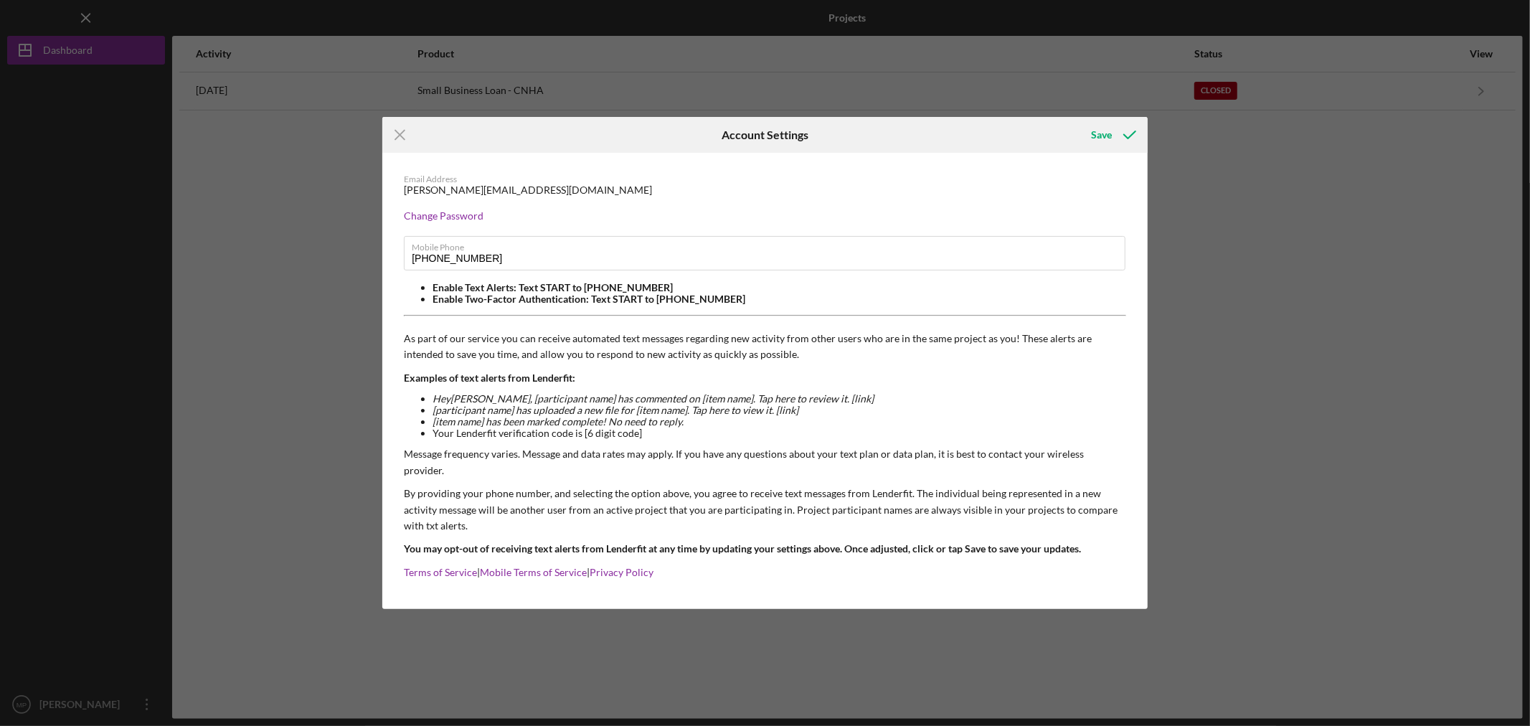
click at [1273, 201] on div "Icon/Menu Close Account Settings Save Email Address MELISSA@IWHVAC.CO Change Pa…" at bounding box center [765, 363] width 1530 height 726
click at [1175, 178] on div "Icon/Menu Close Account Settings Save Email Address MELISSA@IWHVAC.CO Change Pa…" at bounding box center [765, 363] width 1530 height 726
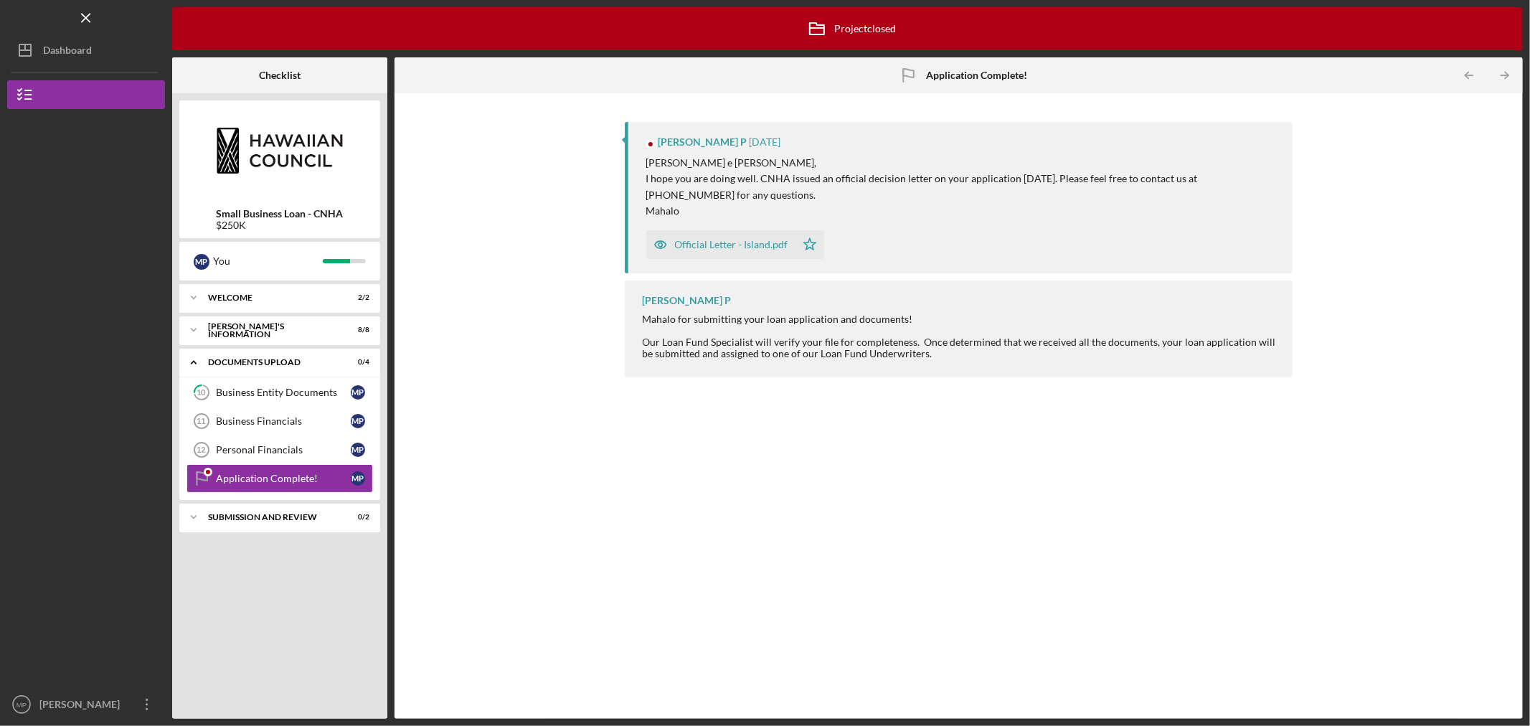
click at [773, 240] on div "Official Letter - Island.pdf" at bounding box center [731, 244] width 113 height 11
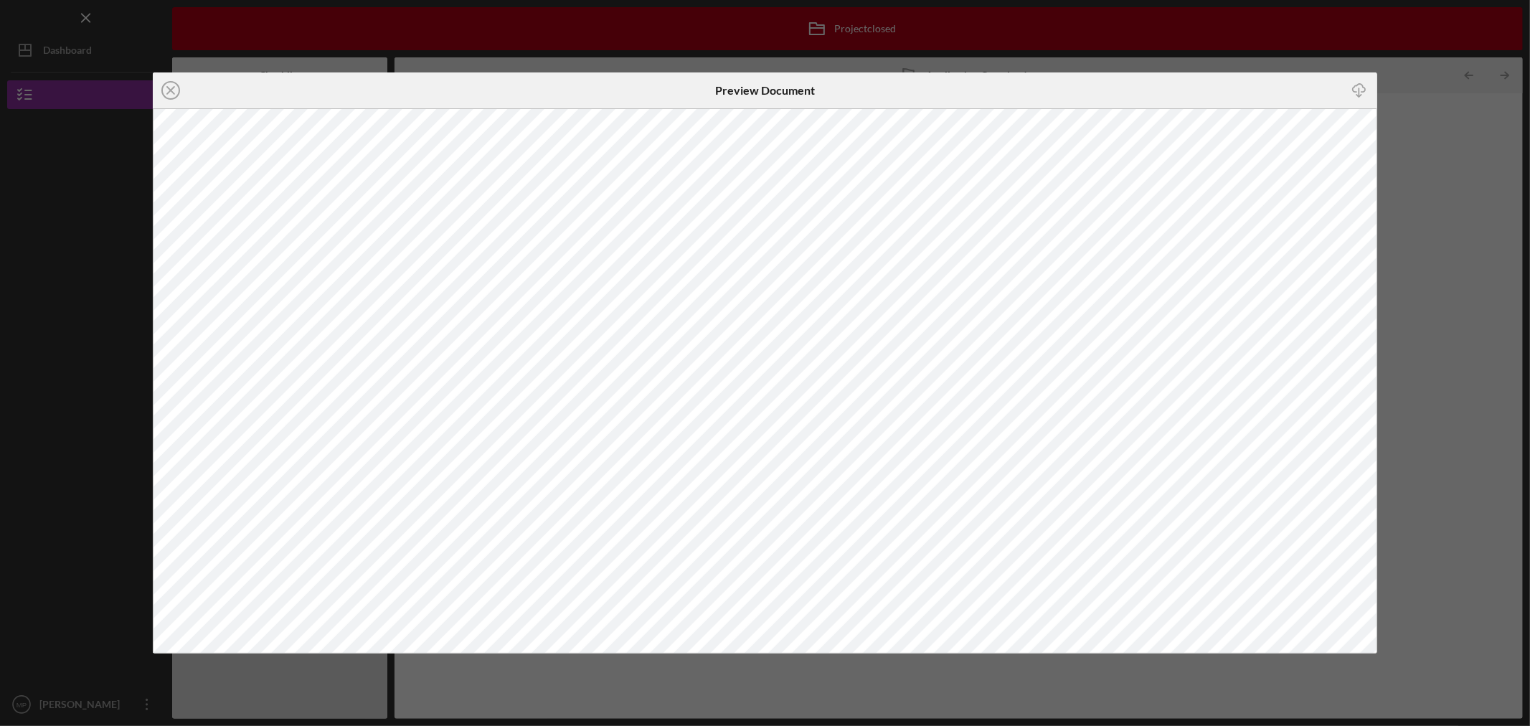
click at [1475, 122] on div "Icon/Close Preview Document Icon/Download" at bounding box center [765, 363] width 1530 height 726
